Goal: Check status: Check status

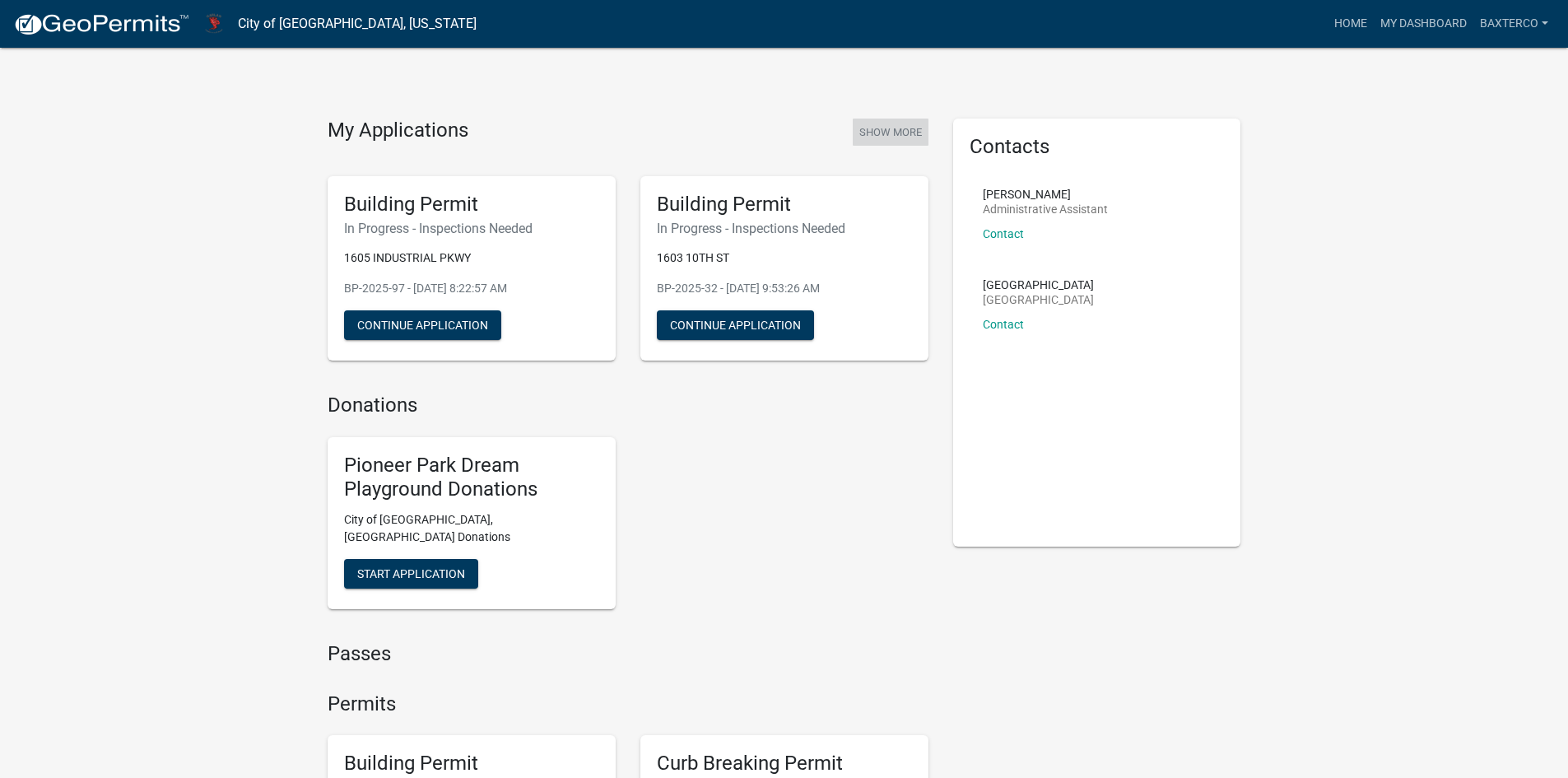
click at [886, 129] on button "Show More" at bounding box center [890, 132] width 76 height 28
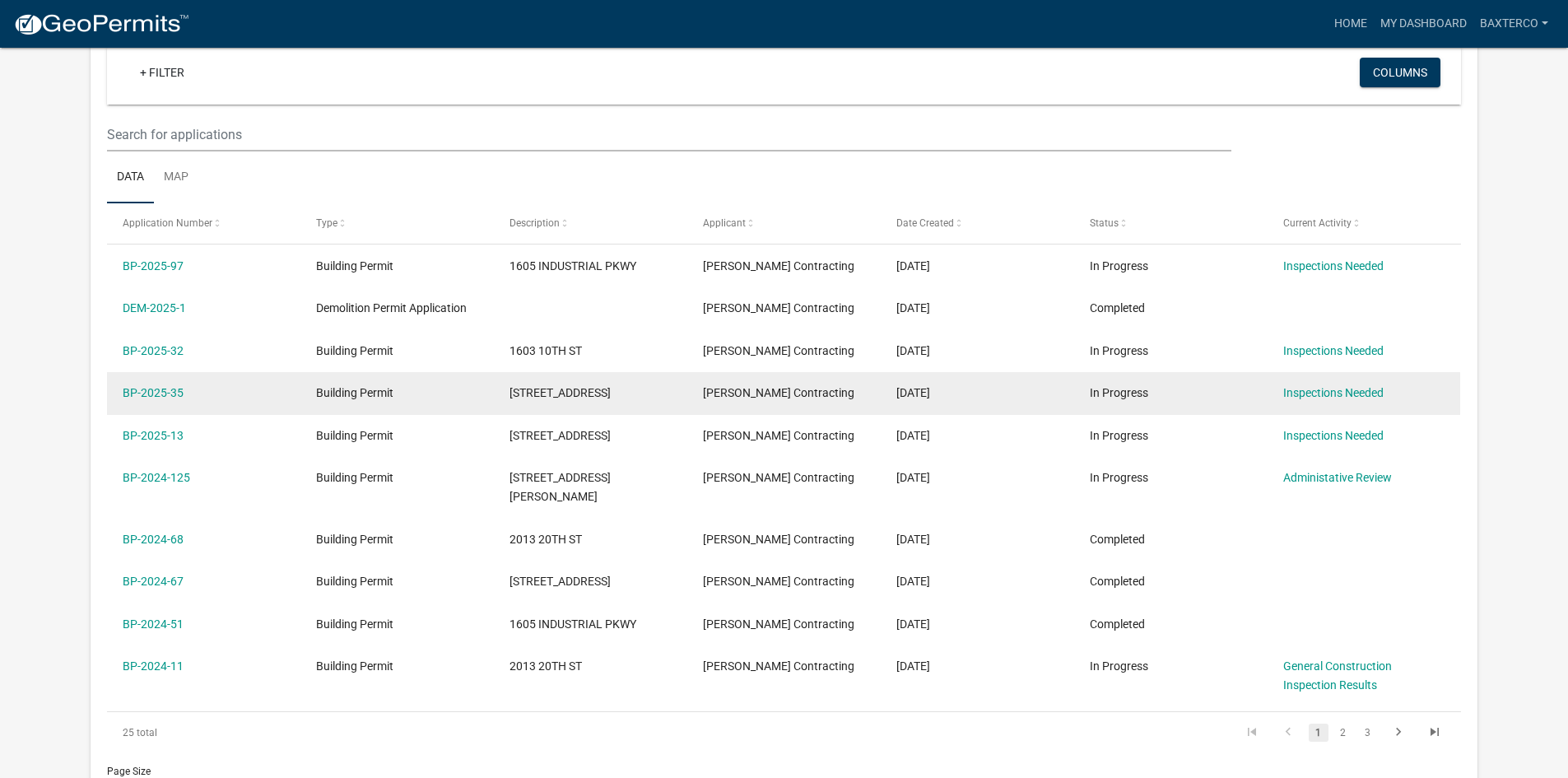
scroll to position [164, 0]
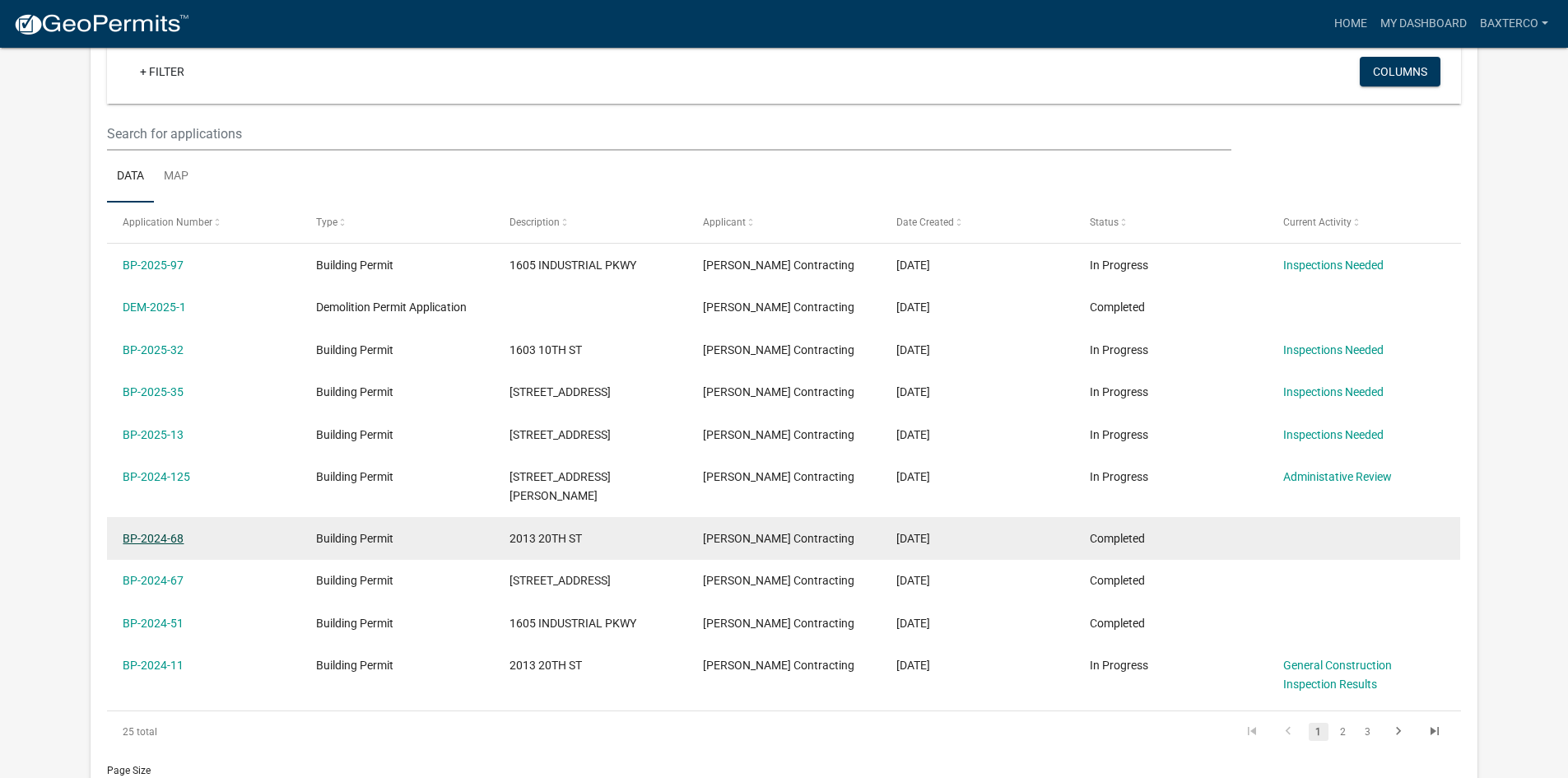
click at [129, 532] on link "BP-2024-68" at bounding box center [153, 538] width 61 height 13
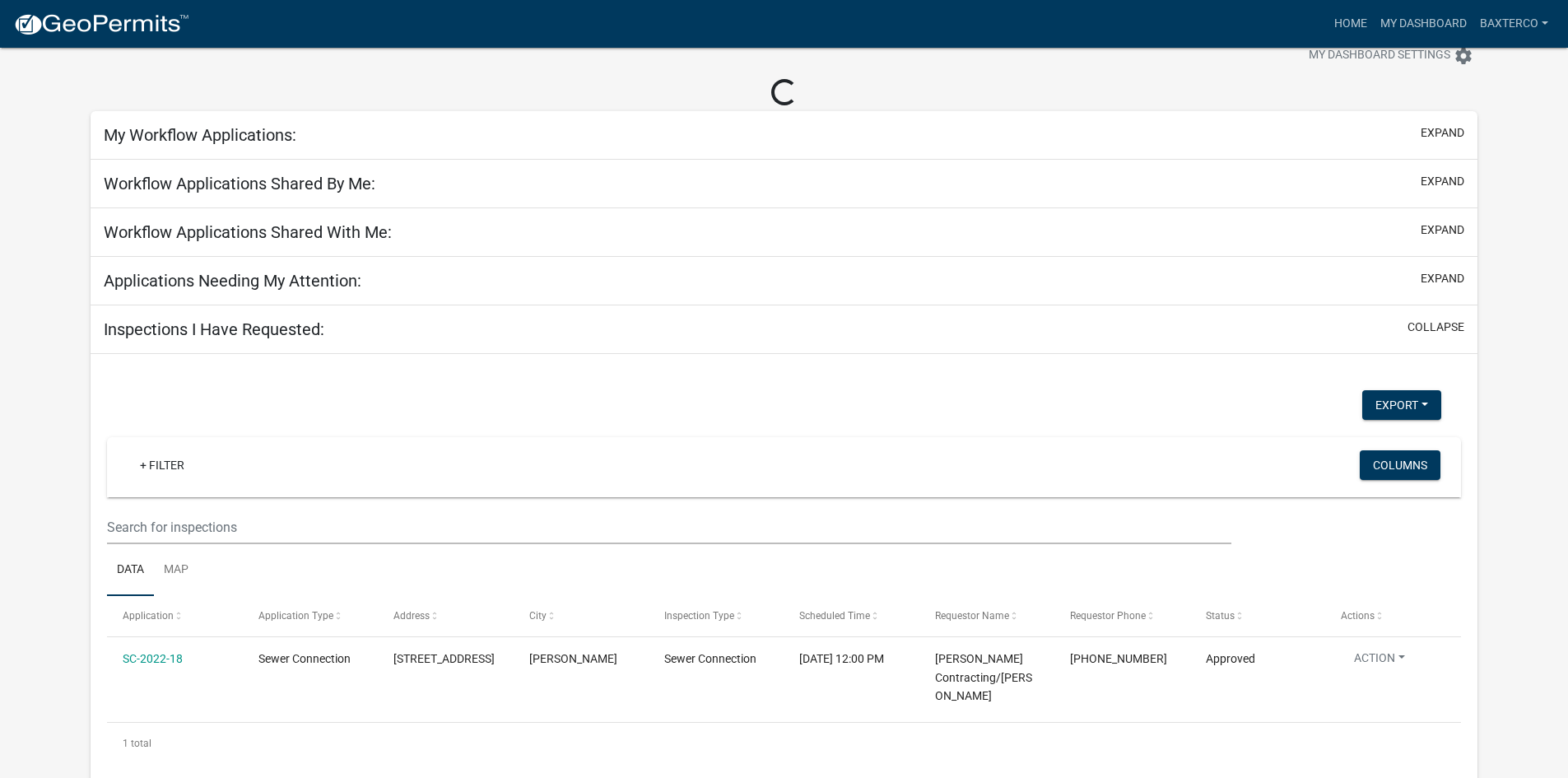
scroll to position [164, 0]
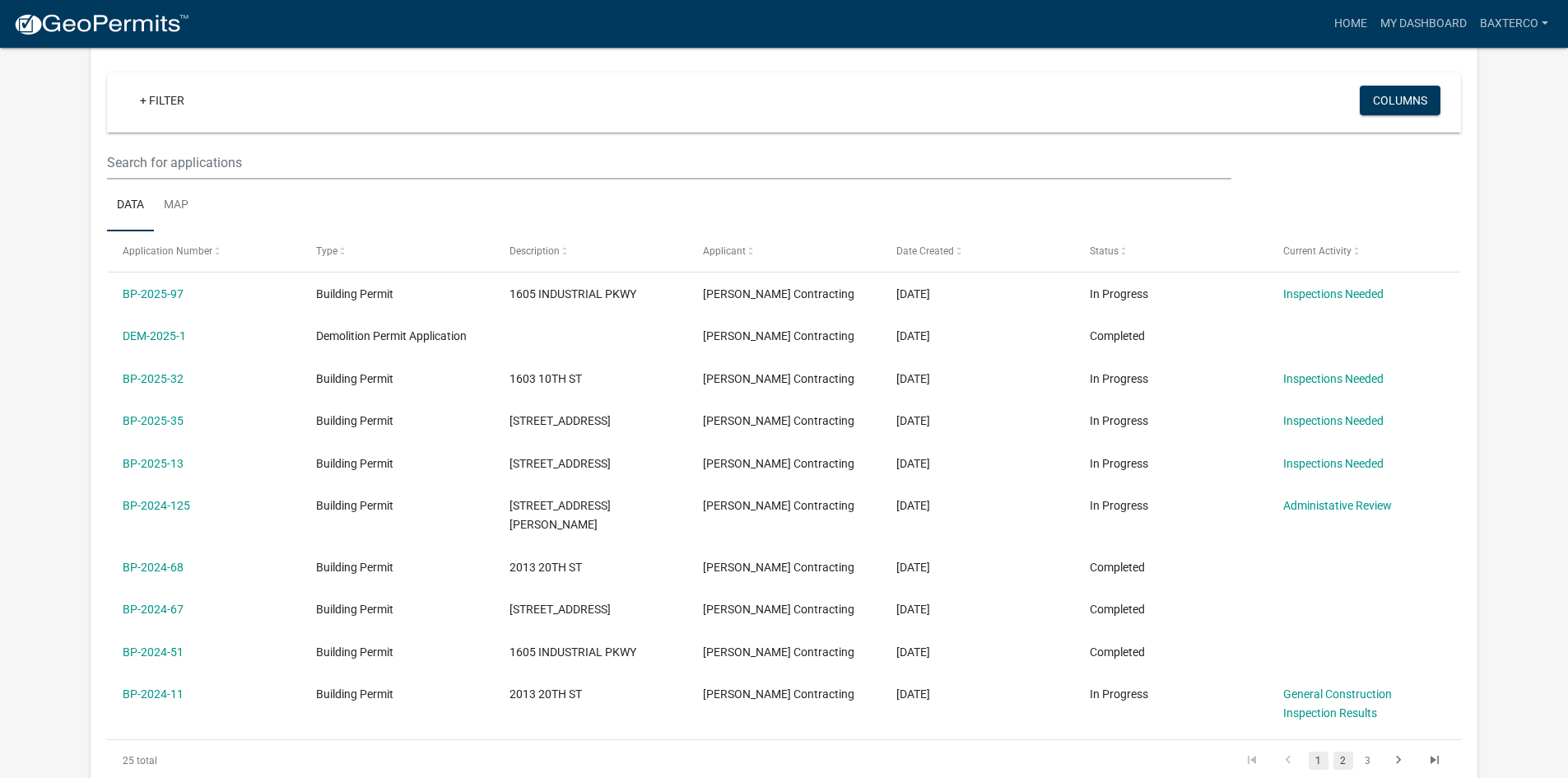
click at [1344, 752] on link "2" at bounding box center [1344, 761] width 20 height 18
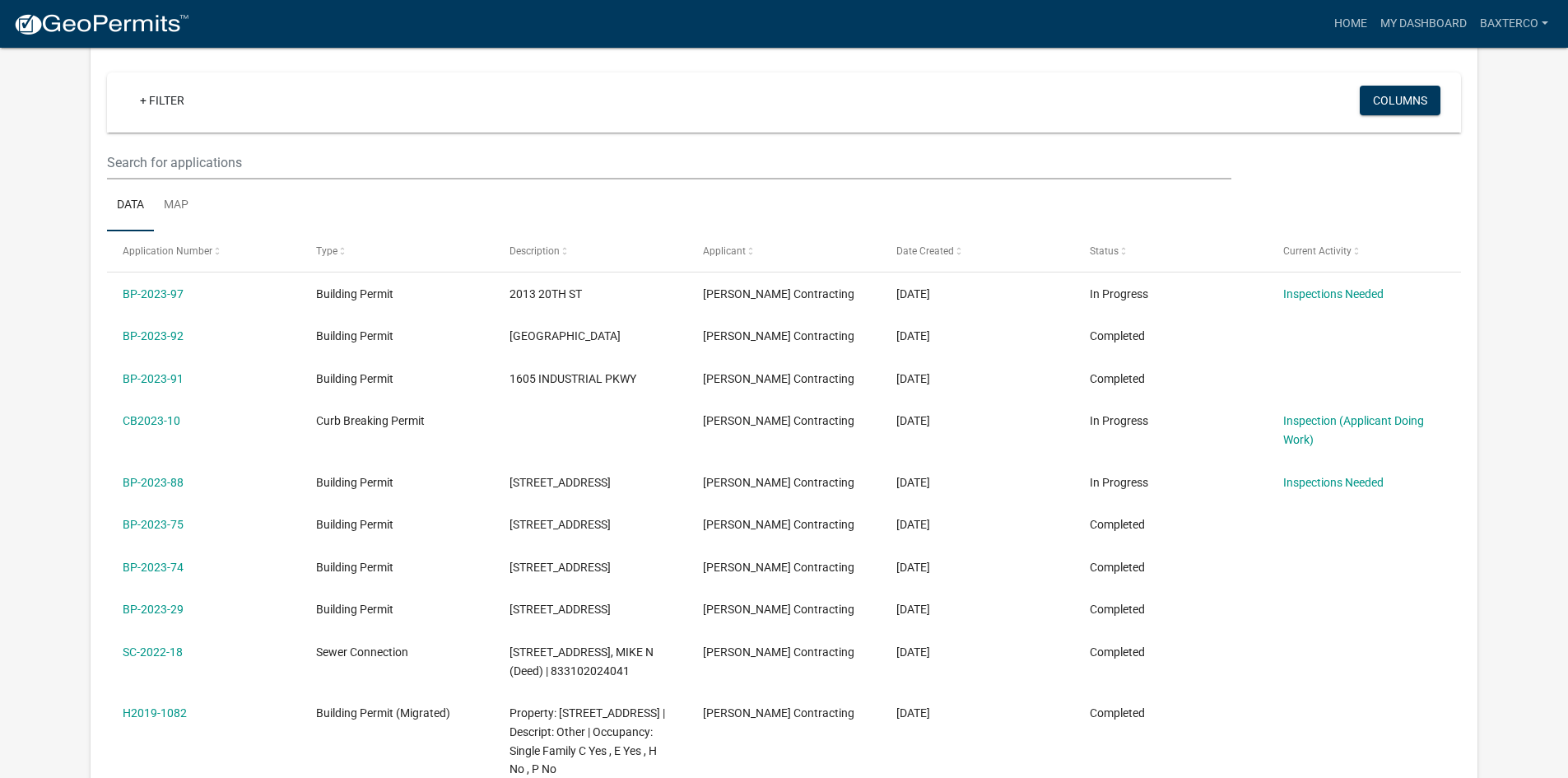
scroll to position [136, 0]
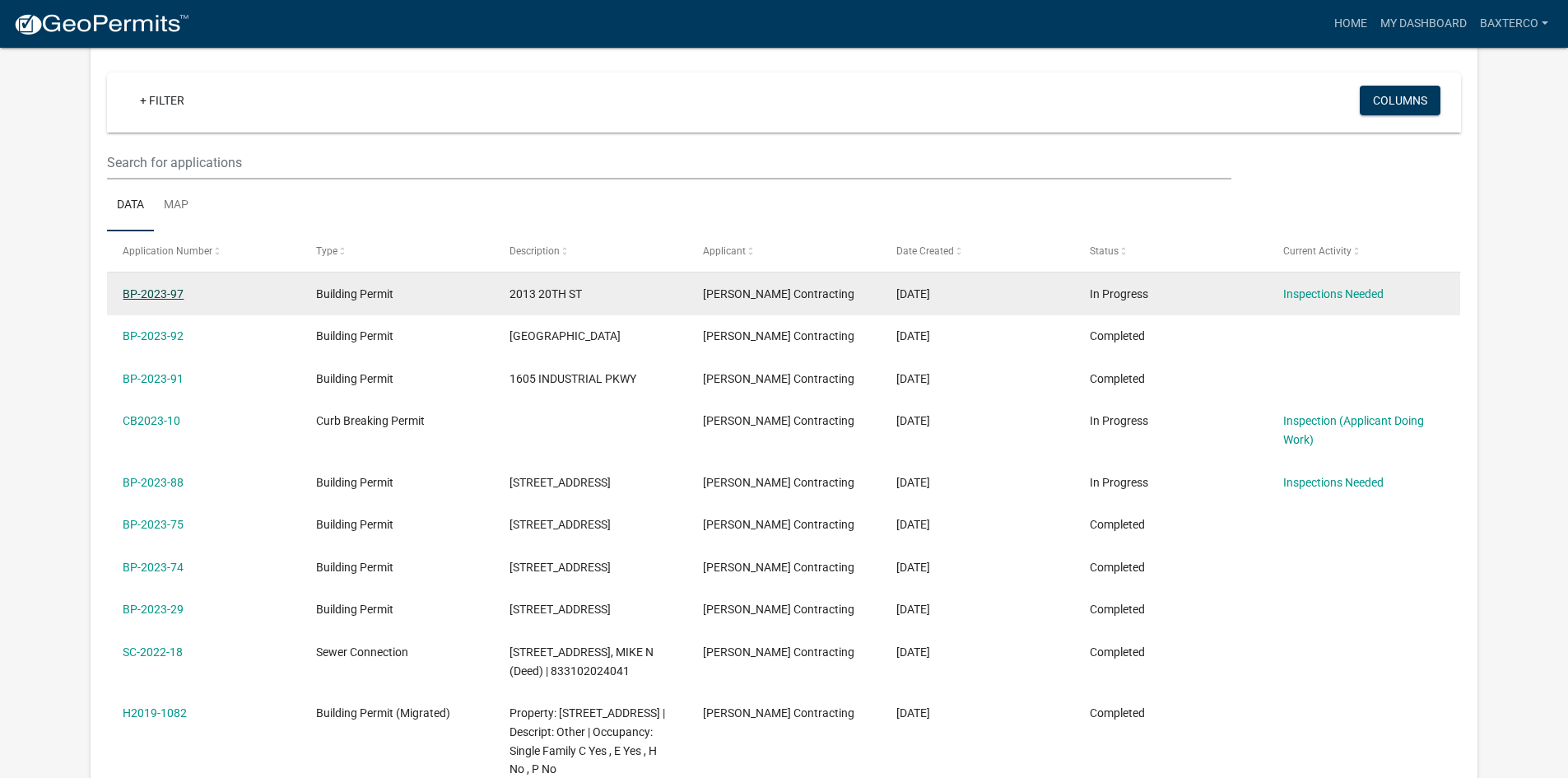
click at [146, 288] on link "BP-2023-97" at bounding box center [153, 294] width 61 height 13
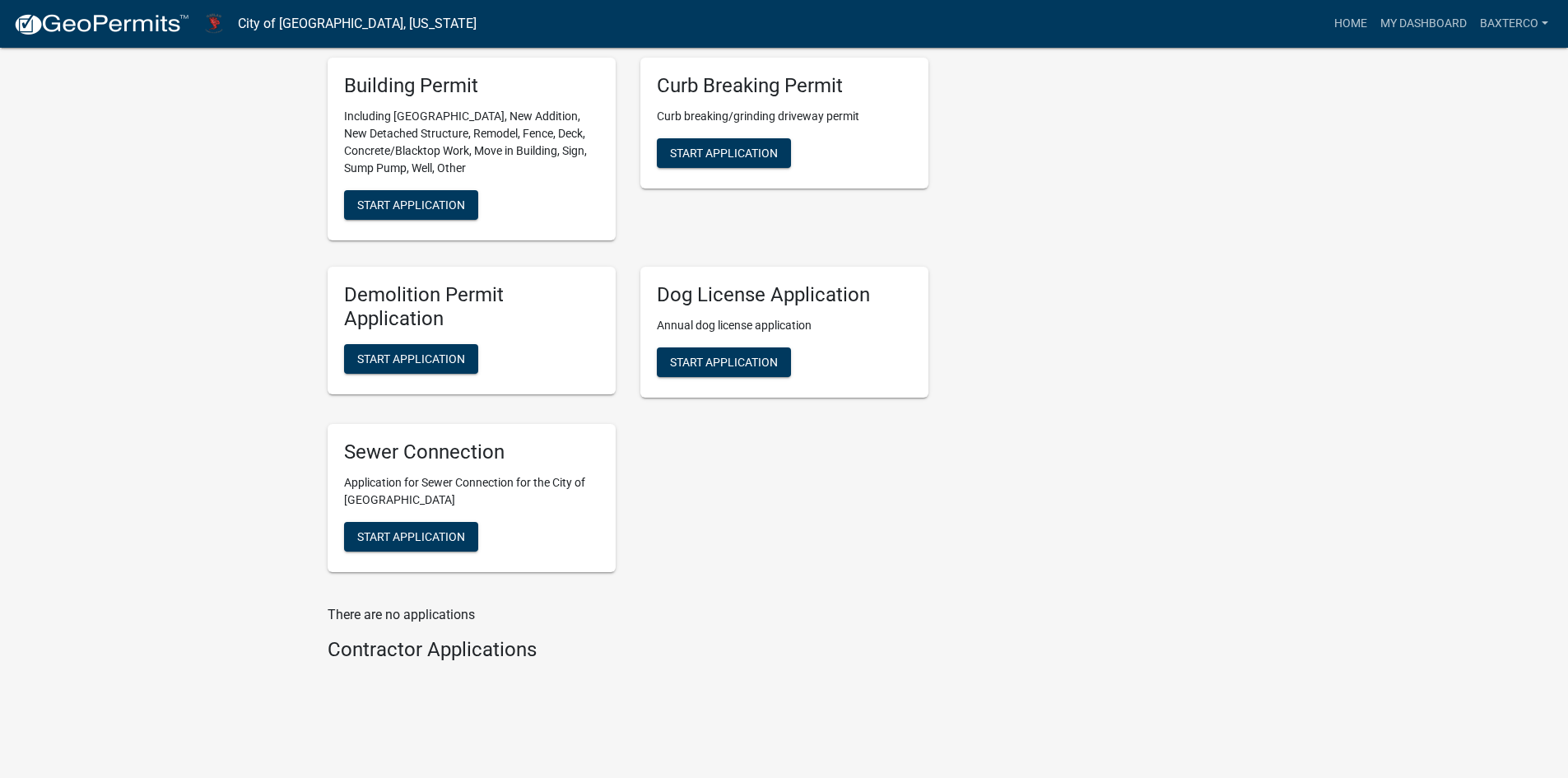
scroll to position [680, 0]
